Goal: Feedback & Contribution: Submit feedback/report problem

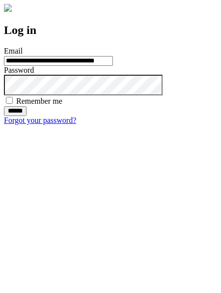
type input "**********"
click at [27, 116] on input "******" at bounding box center [15, 111] width 23 height 10
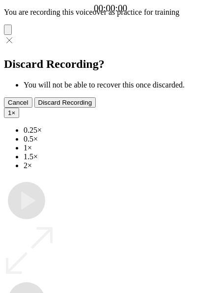
type input "**********"
